Goal: Contribute content

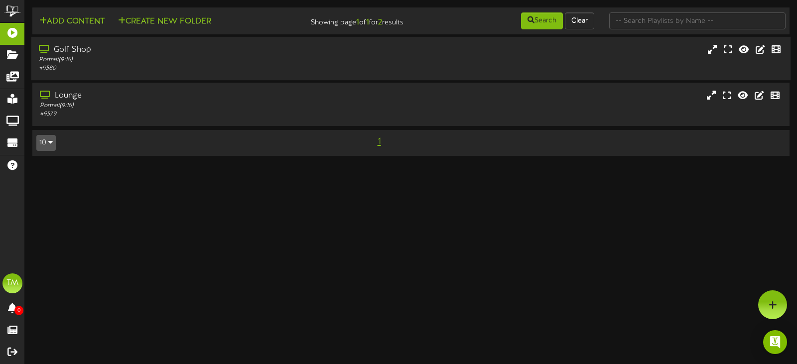
click at [140, 50] on div "Golf Shop" at bounding box center [189, 49] width 301 height 11
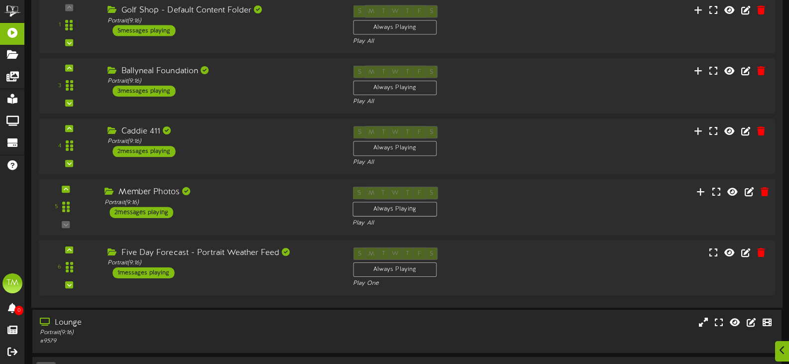
scroll to position [149, 0]
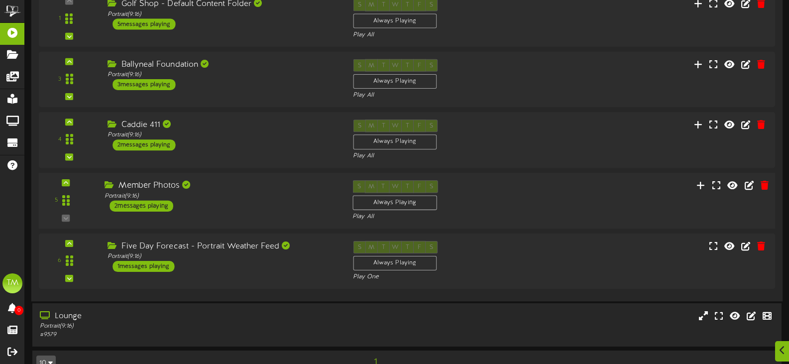
click at [233, 195] on div "Portrait ( 9:16 )" at bounding box center [221, 196] width 233 height 8
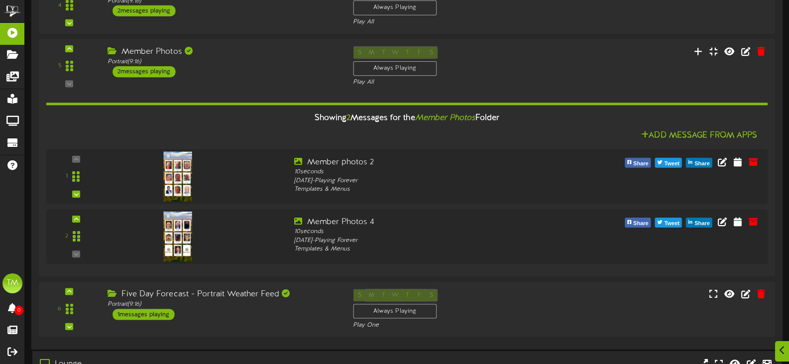
scroll to position [299, 0]
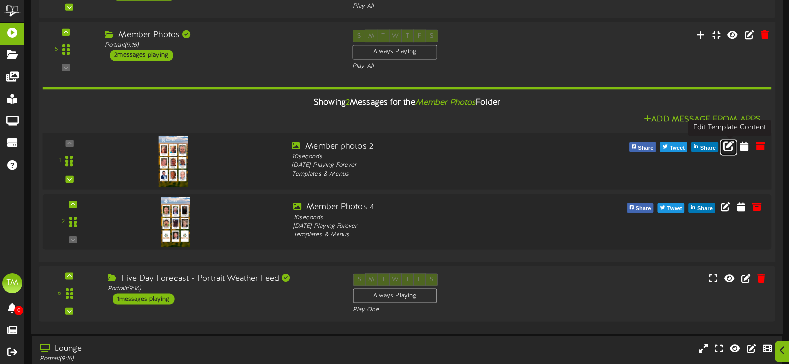
click at [728, 151] on icon at bounding box center [728, 145] width 11 height 11
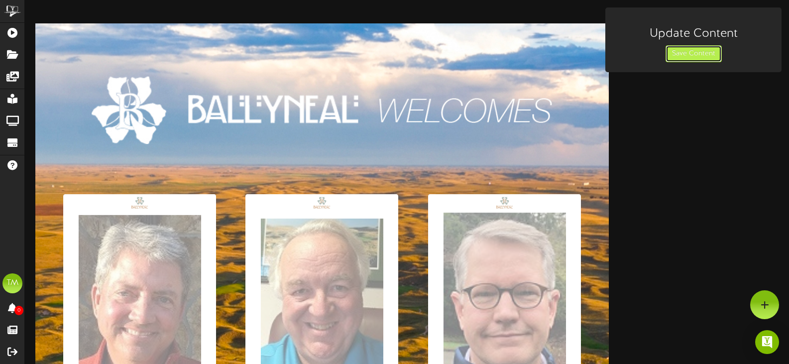
click at [677, 50] on button "Save Content" at bounding box center [694, 53] width 56 height 17
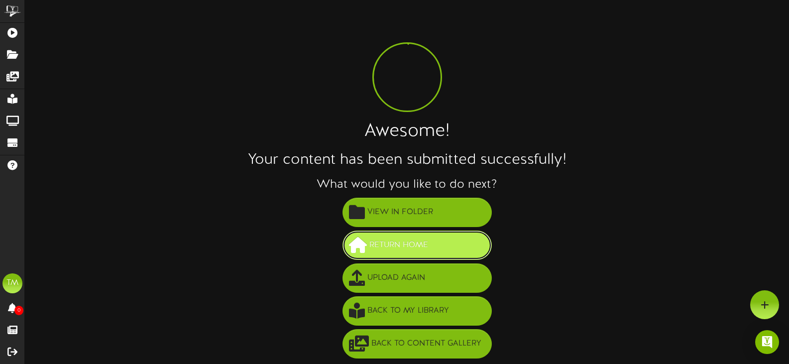
click at [478, 254] on button "Return Home" at bounding box center [417, 245] width 149 height 29
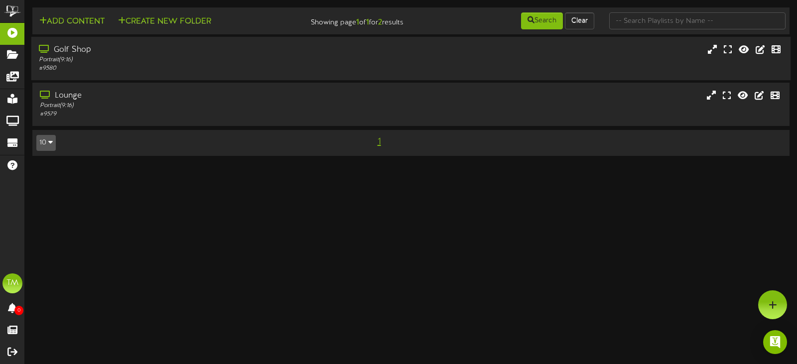
click at [256, 71] on div "# 9580" at bounding box center [189, 68] width 301 height 8
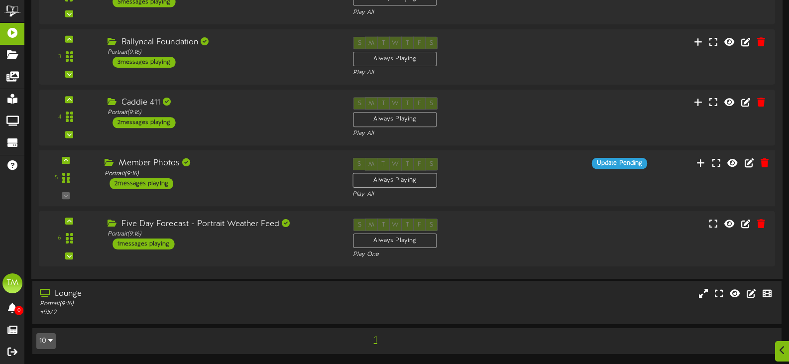
click at [252, 168] on div "Member Photos" at bounding box center [221, 163] width 233 height 11
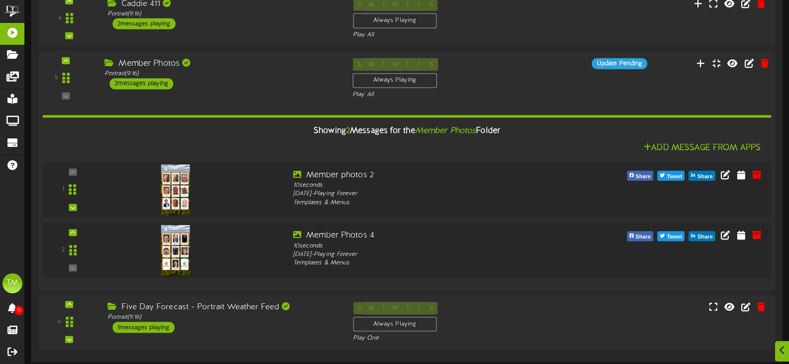
scroll to position [271, 0]
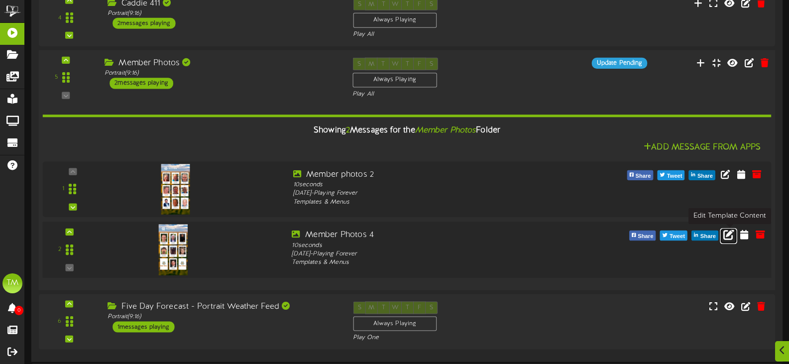
click at [726, 234] on icon at bounding box center [728, 234] width 11 height 11
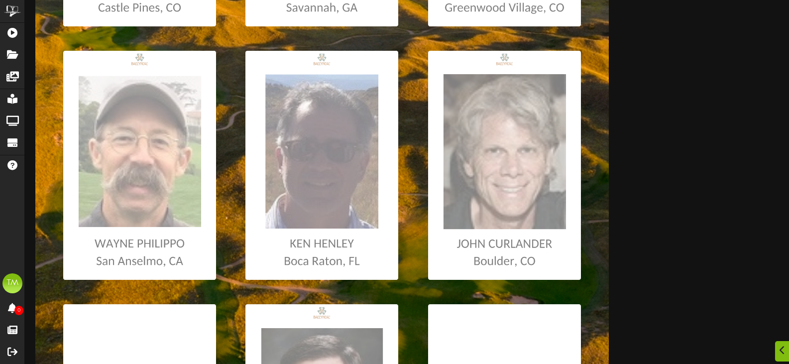
scroll to position [398, 0]
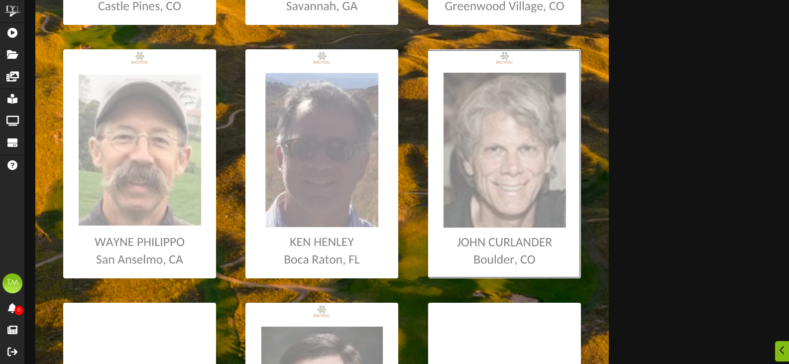
click at [487, 175] on input "file" at bounding box center [5, 163] width 1151 height 229
type input "**********"
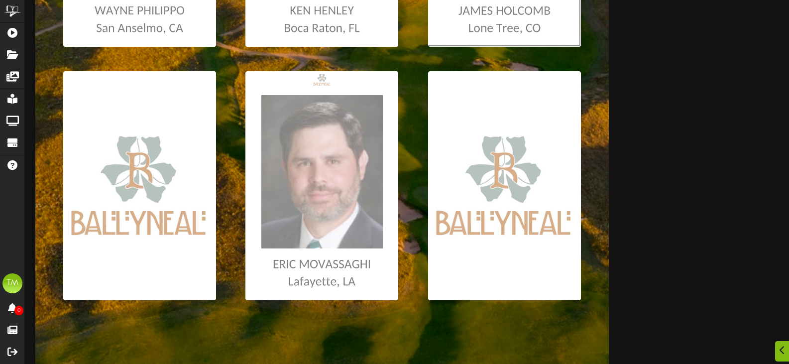
scroll to position [647, 0]
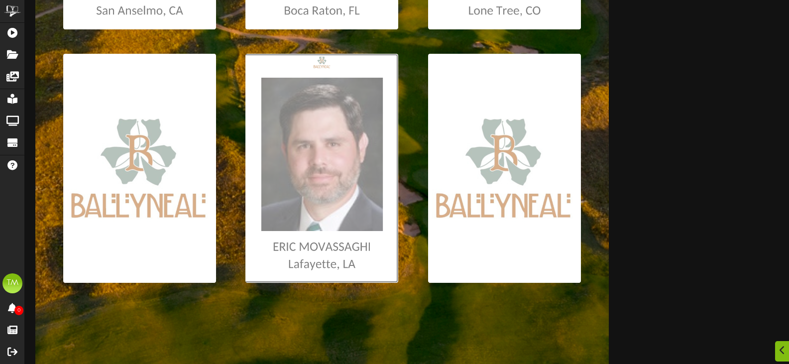
type input "**********"
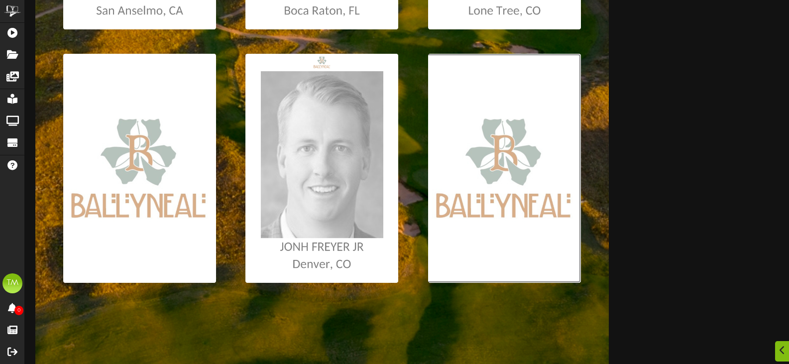
click at [516, 197] on input "file" at bounding box center [5, 168] width 1151 height 229
type input "**********"
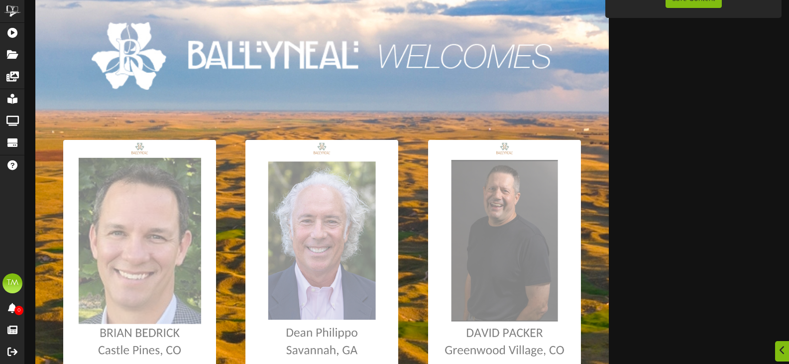
scroll to position [0, 0]
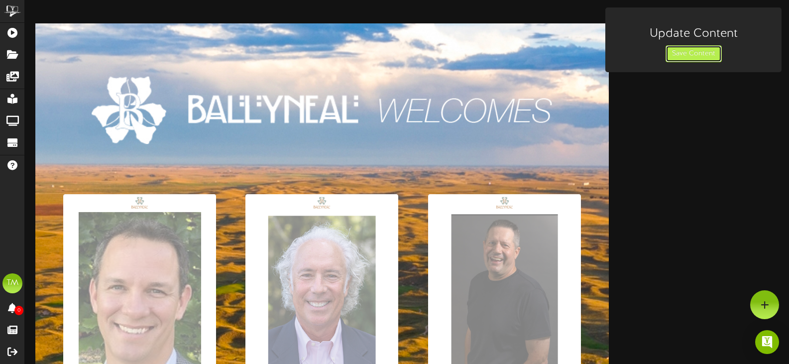
click at [676, 54] on button "Save Content" at bounding box center [694, 53] width 56 height 17
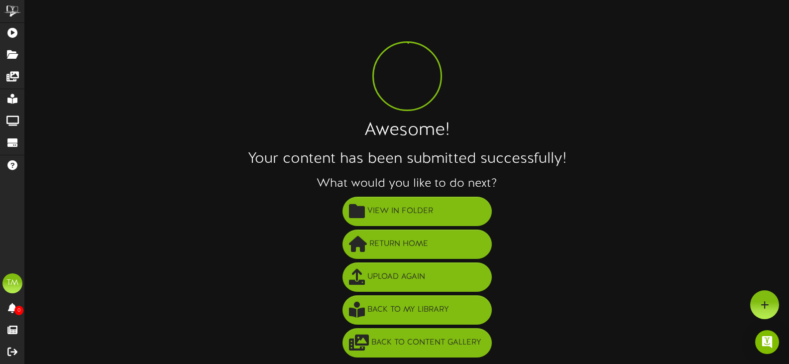
scroll to position [1, 0]
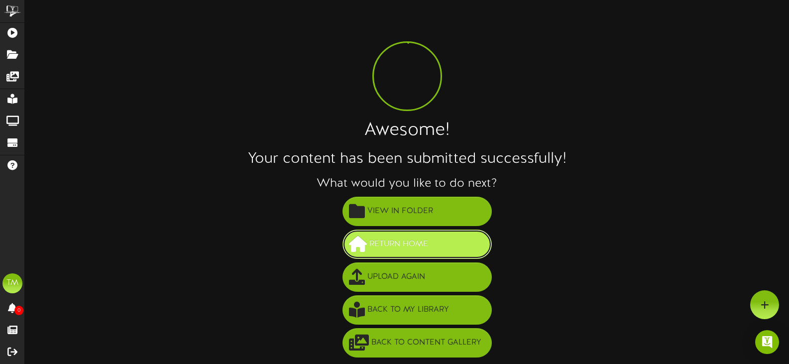
click at [431, 250] on button "Return Home" at bounding box center [417, 244] width 149 height 29
